Goal: Task Accomplishment & Management: Complete application form

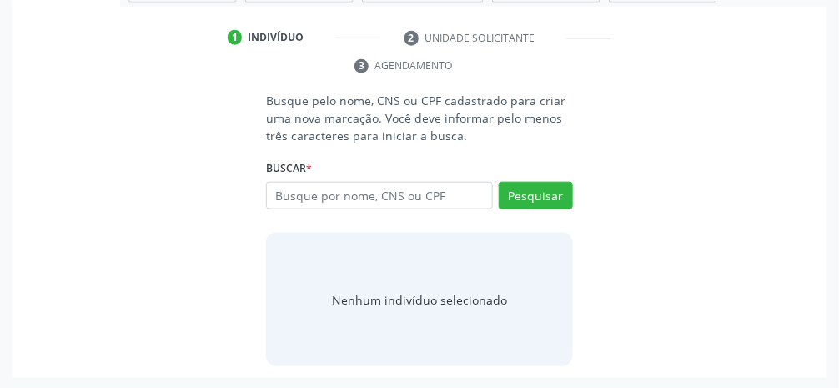
click at [405, 198] on input "text" at bounding box center [379, 196] width 227 height 28
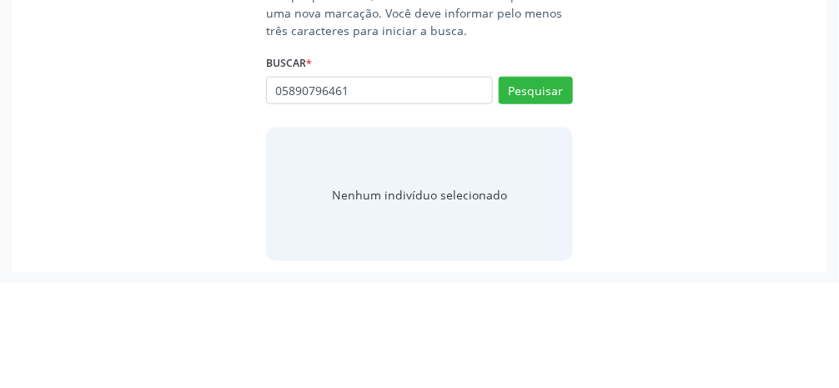
type input "05890796461"
click at [540, 198] on button "Pesquisar" at bounding box center [536, 196] width 74 height 28
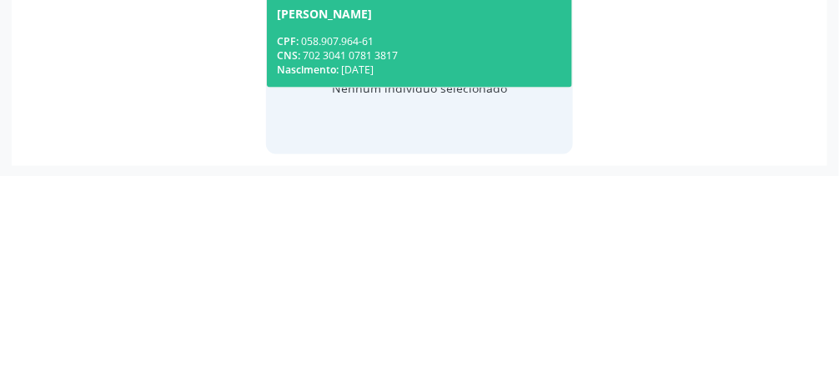
click at [778, 328] on div "Busque pelo nome, CNS ou CPF cadastrado para criar uma nova marcação. Você deve…" at bounding box center [419, 229] width 792 height 274
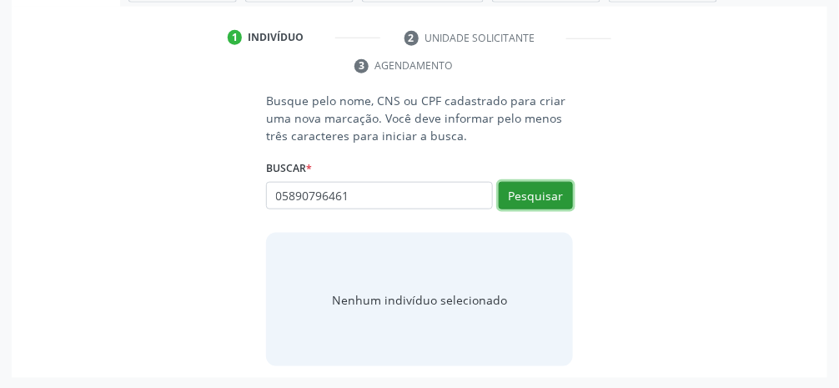
click at [549, 197] on button "Pesquisar" at bounding box center [536, 196] width 74 height 28
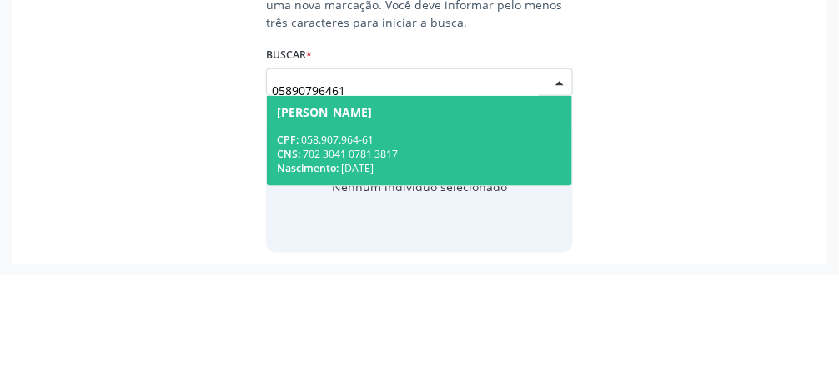
click at [372, 227] on div "[PERSON_NAME]" at bounding box center [324, 225] width 95 height 13
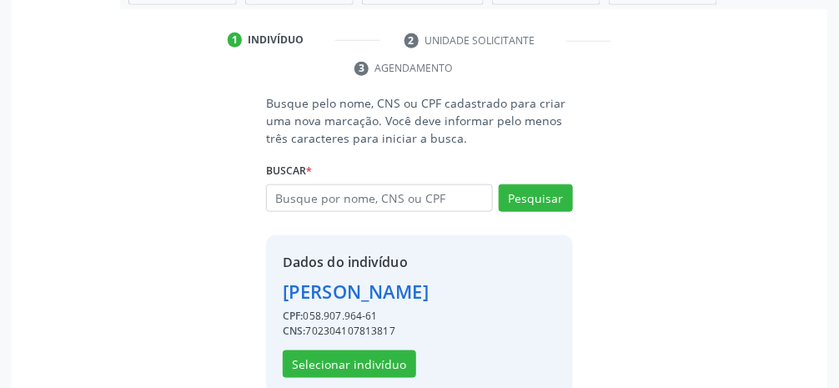
scroll to position [289, 0]
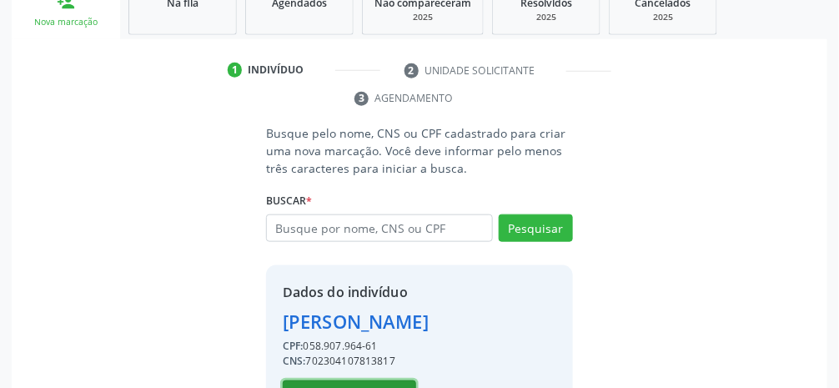
click at [375, 387] on button "Selecionar indivíduo" at bounding box center [349, 394] width 133 height 28
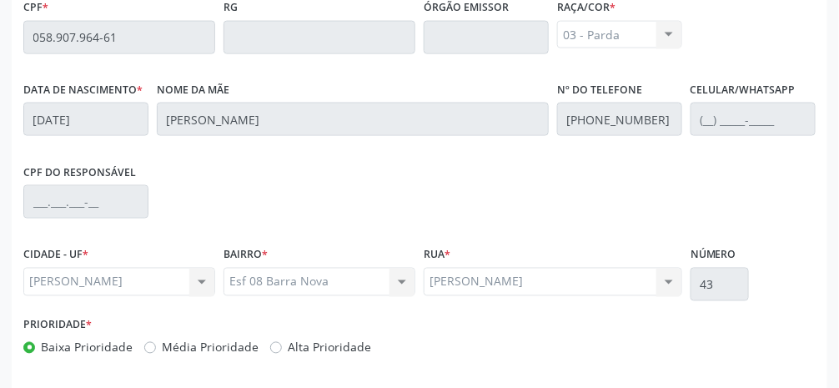
scroll to position [560, 0]
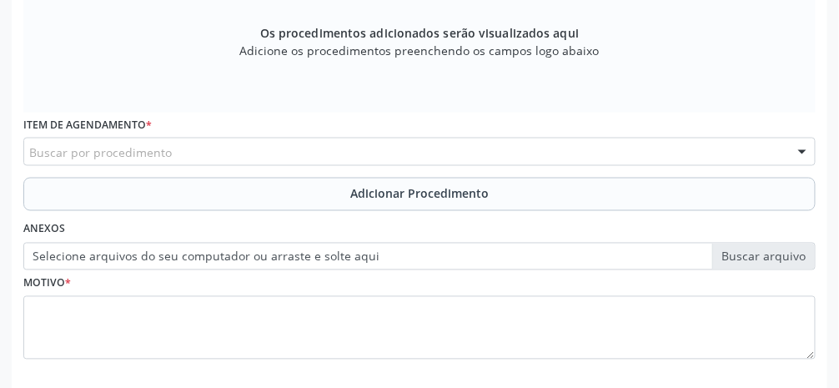
click at [266, 156] on div "Buscar por procedimento" at bounding box center [419, 152] width 792 height 28
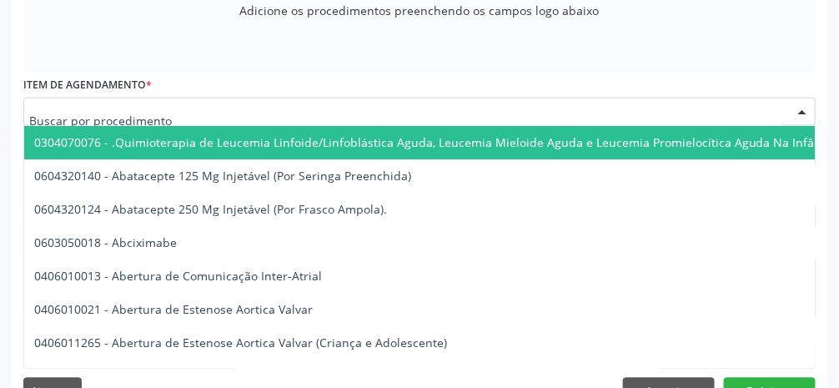
scroll to position [614, 0]
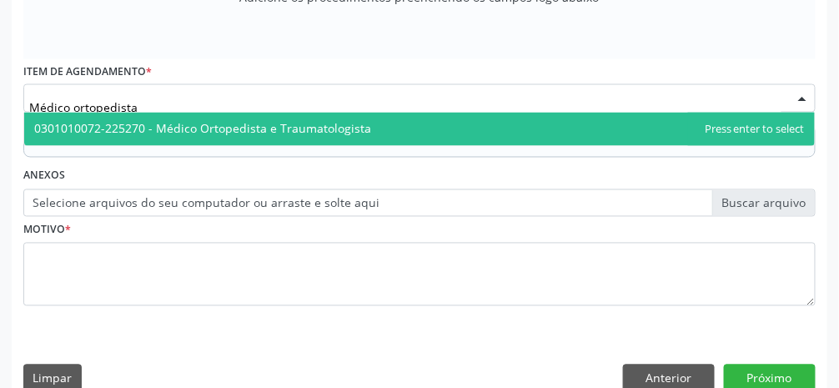
type input "Médico ortopedista"
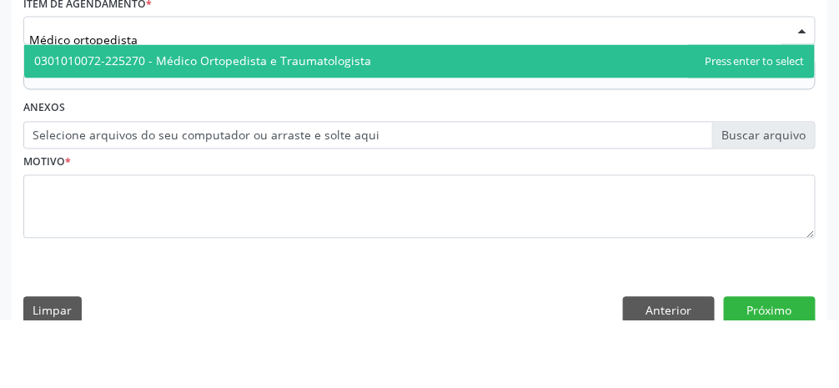
click at [534, 128] on span "0301010072-225270 - Médico Ortopedista e Traumatologista" at bounding box center [419, 129] width 791 height 33
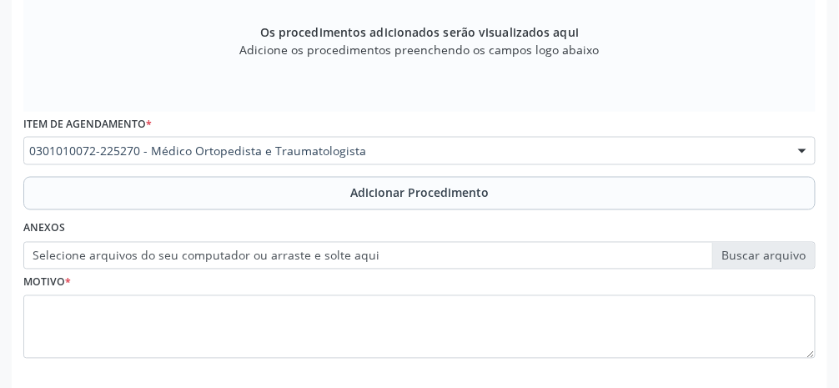
scroll to position [563, 0]
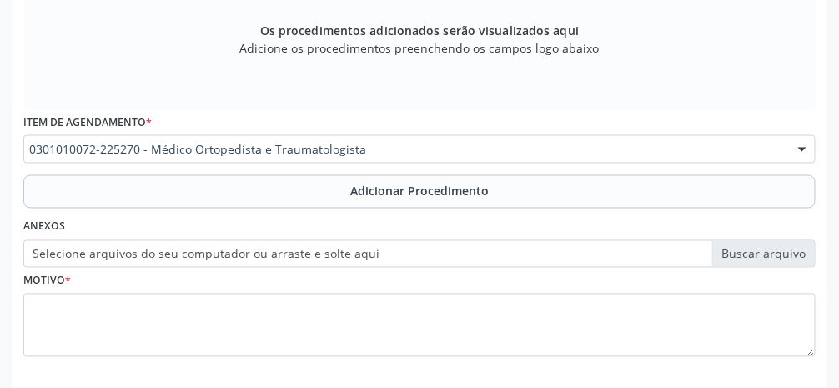
click at [448, 197] on span "Adicionar Procedimento" at bounding box center [419, 192] width 138 height 18
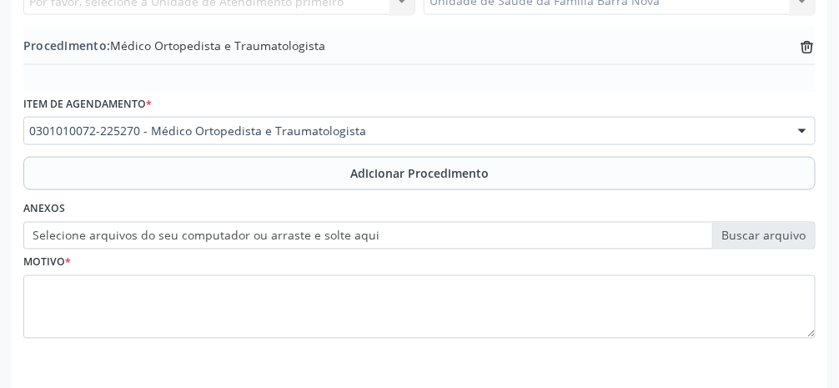
scroll to position [523, 0]
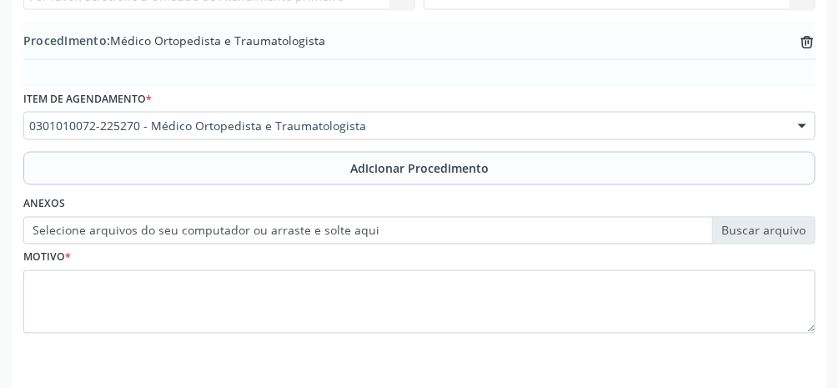
click at [772, 233] on label "Selecione arquivos do seu computador ou arraste e solte aqui" at bounding box center [419, 231] width 792 height 28
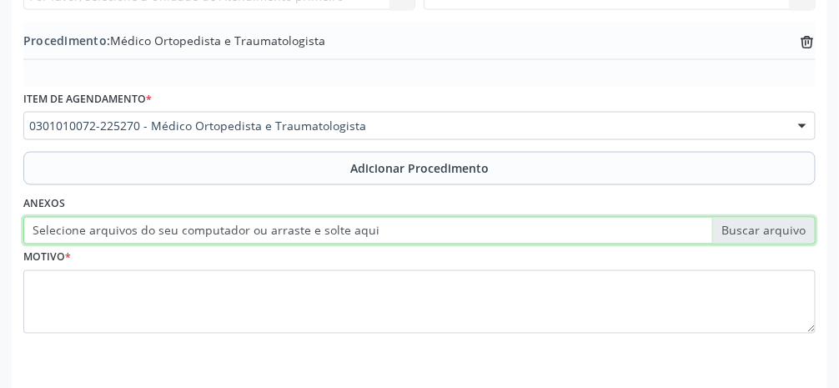
click at [772, 233] on input "Selecione arquivos do seu computador ou arraste e solte aqui" at bounding box center [419, 231] width 792 height 28
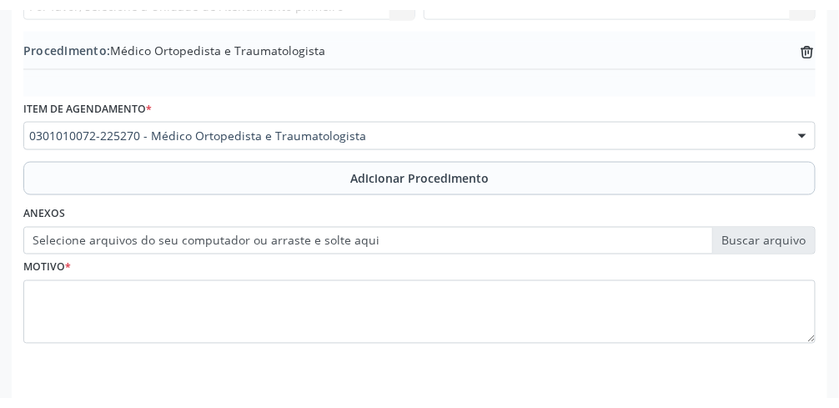
scroll to position [503, 0]
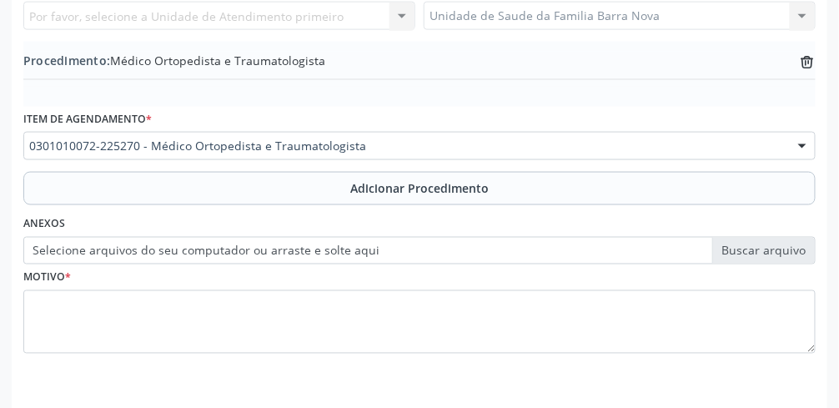
type input "C:\fakepath\17598480451063921181067744001292.jpg"
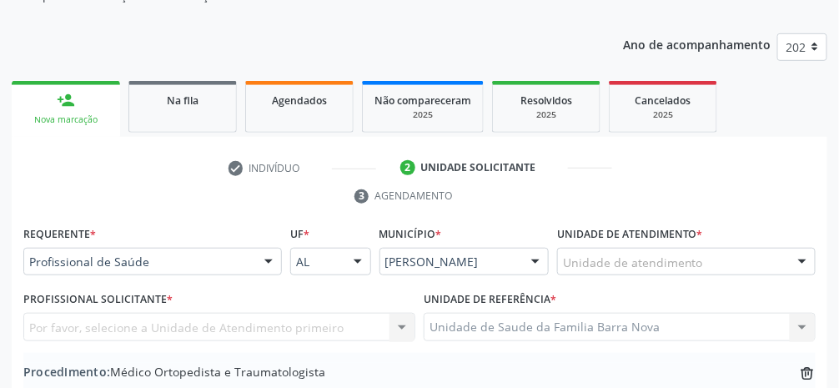
scroll to position [201, 0]
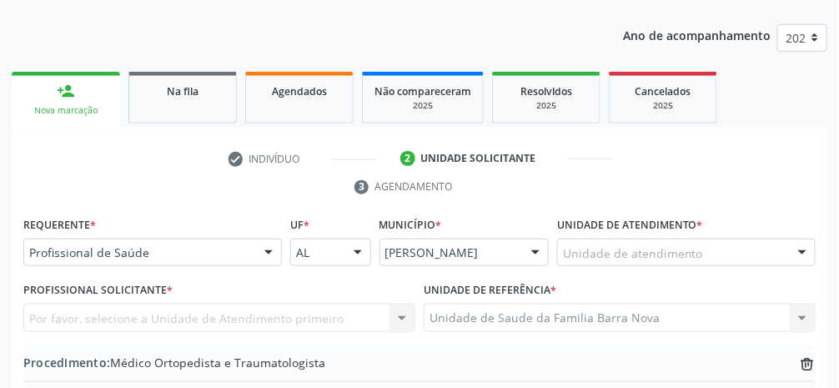
click at [793, 256] on div at bounding box center [802, 253] width 25 height 28
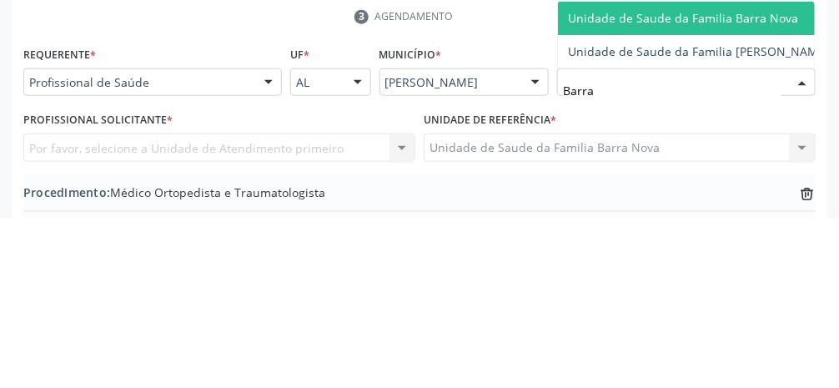
type input "Barra"
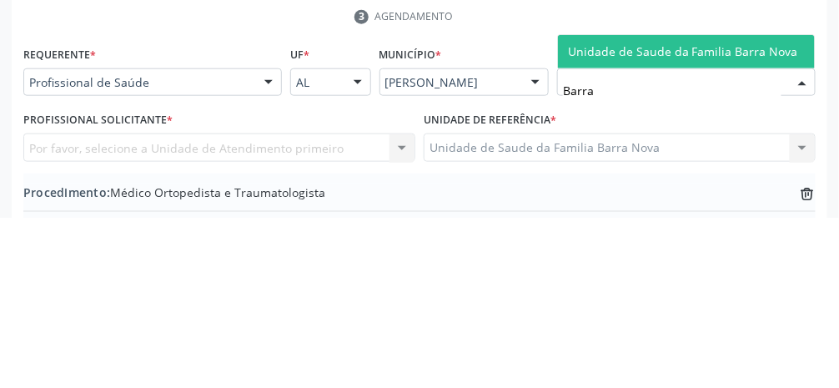
click at [752, 219] on span "Unidade de Saude da Familia Barra Nova" at bounding box center [683, 222] width 230 height 16
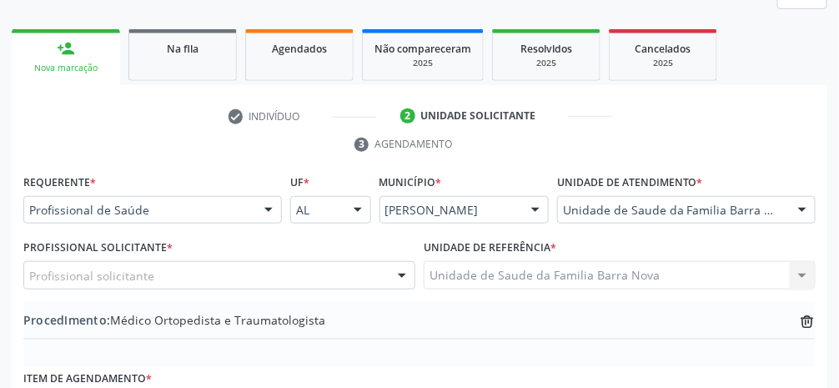
scroll to position [247, 0]
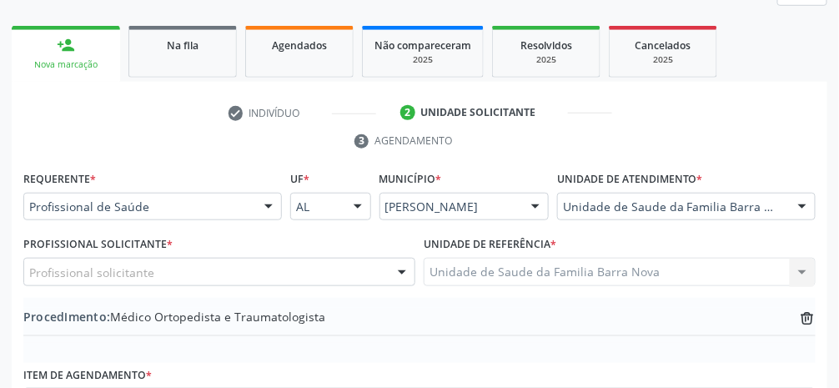
click at [298, 274] on div "Profissional solicitante" at bounding box center [219, 272] width 392 height 28
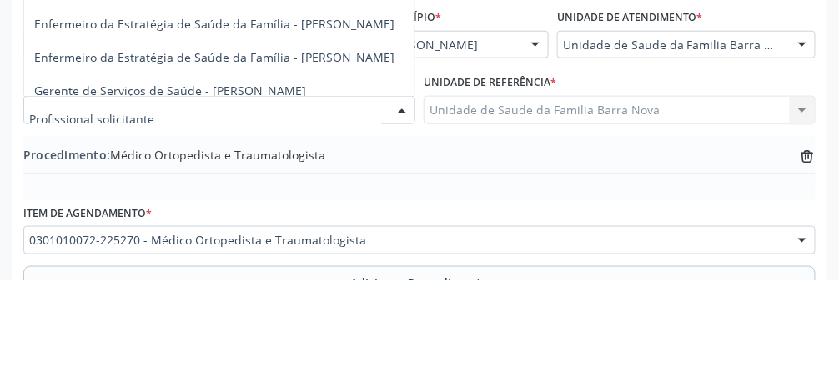
scroll to position [300, 0]
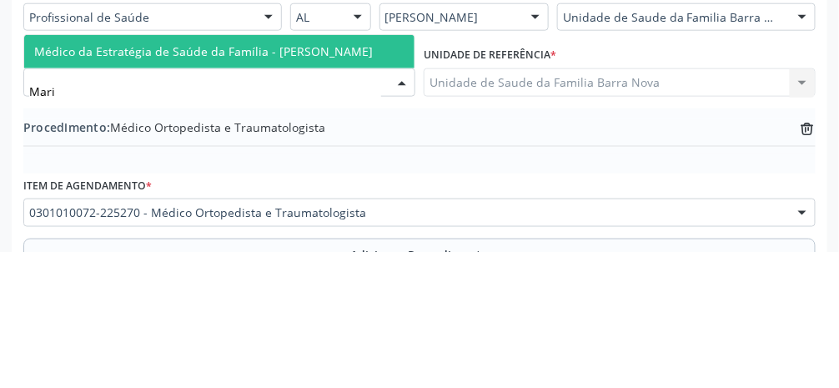
type input "[PERSON_NAME]"
click at [339, 188] on span "Médico da Estratégia de Saúde da Família - [PERSON_NAME]" at bounding box center [203, 187] width 339 height 16
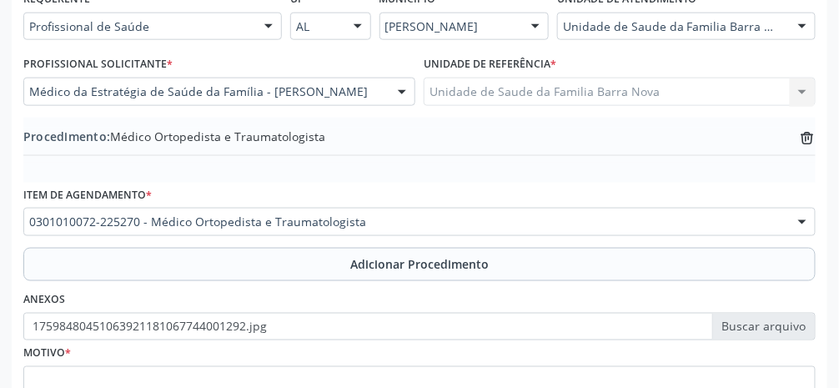
scroll to position [428, 0]
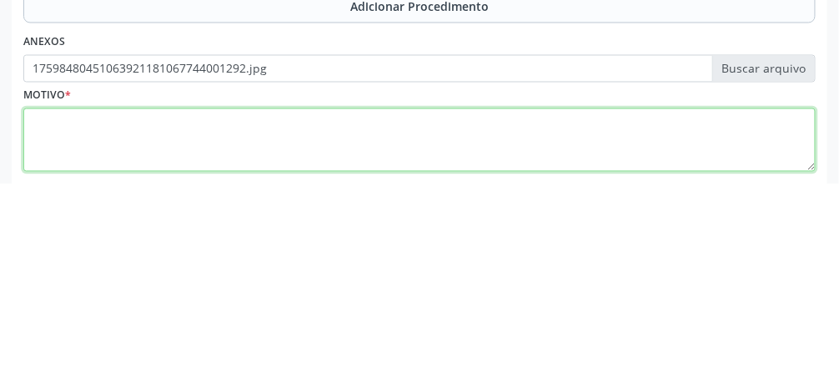
scroll to position [523, 0]
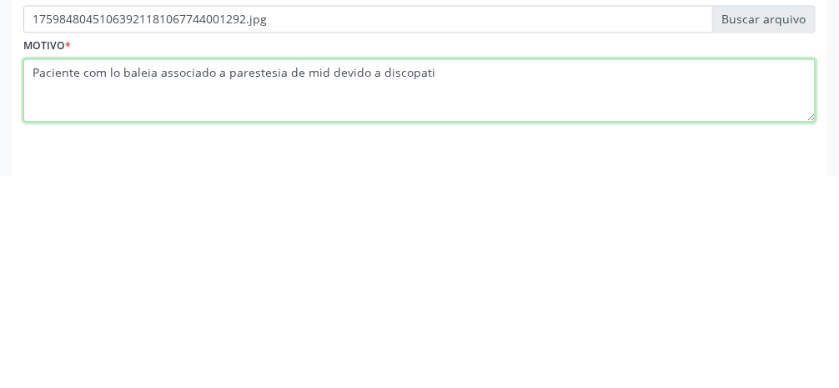
type textarea "Paciente com lo baleia associado a parestesia de mid devido a discopatia"
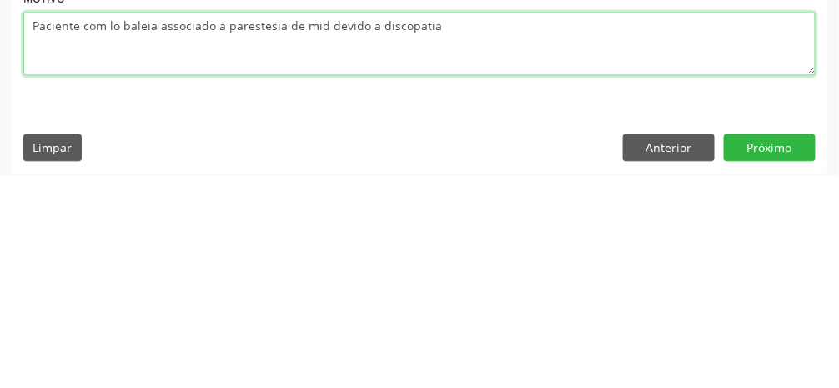
scroll to position [576, 0]
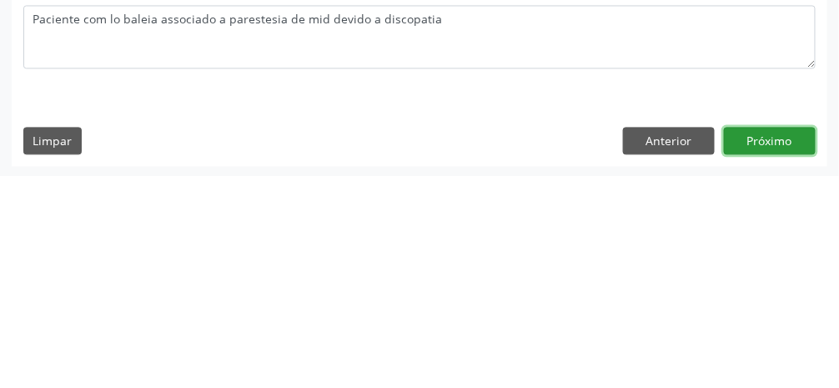
click at [767, 353] on button "Próximo" at bounding box center [770, 353] width 92 height 28
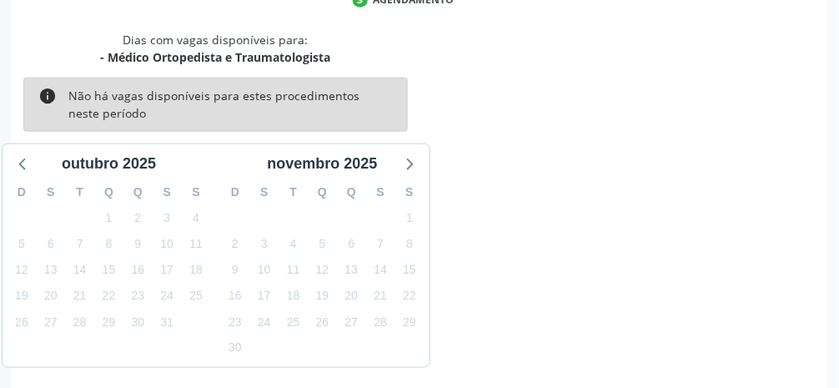
scroll to position [398, 0]
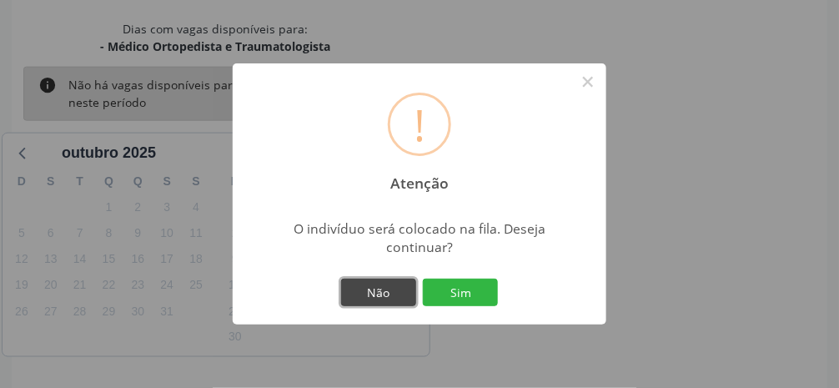
click at [389, 307] on button "Não" at bounding box center [378, 293] width 75 height 28
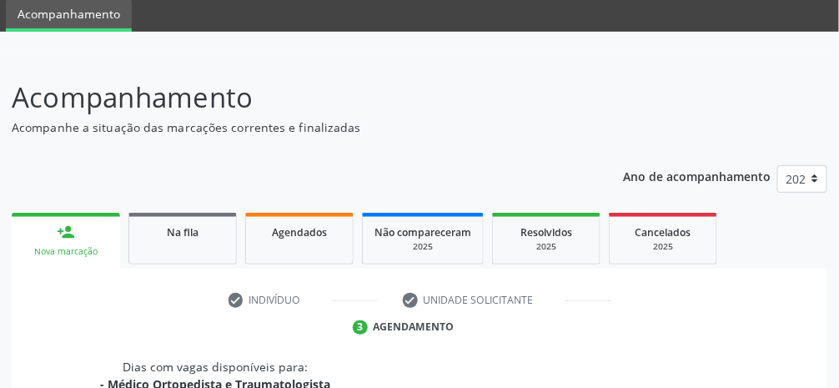
scroll to position [0, 0]
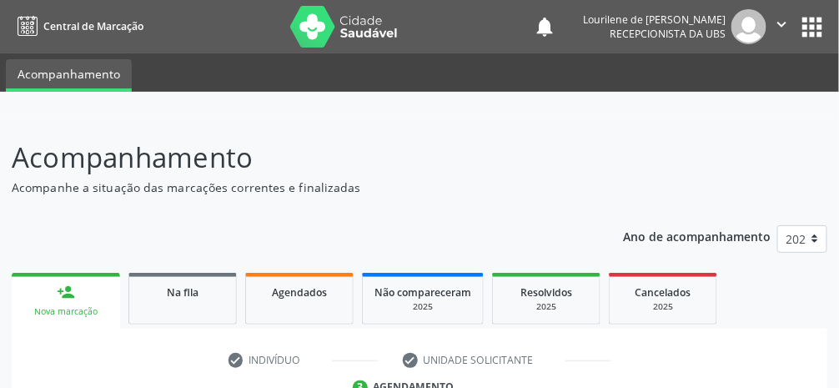
click at [788, 31] on icon "" at bounding box center [782, 24] width 18 height 18
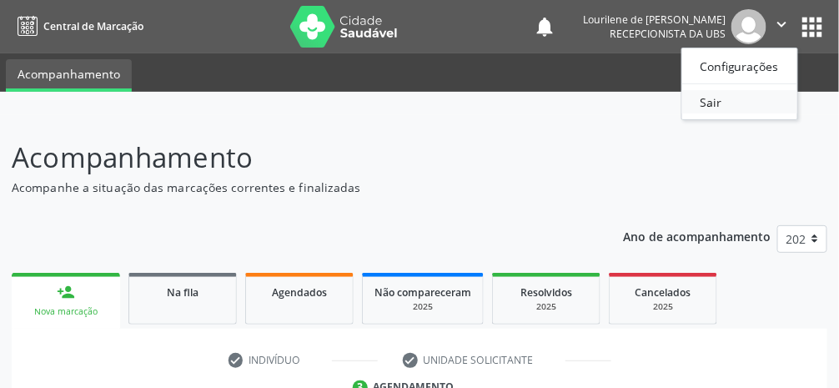
click at [751, 103] on link "Sair" at bounding box center [739, 101] width 115 height 23
